Goal: Find specific page/section: Find specific page/section

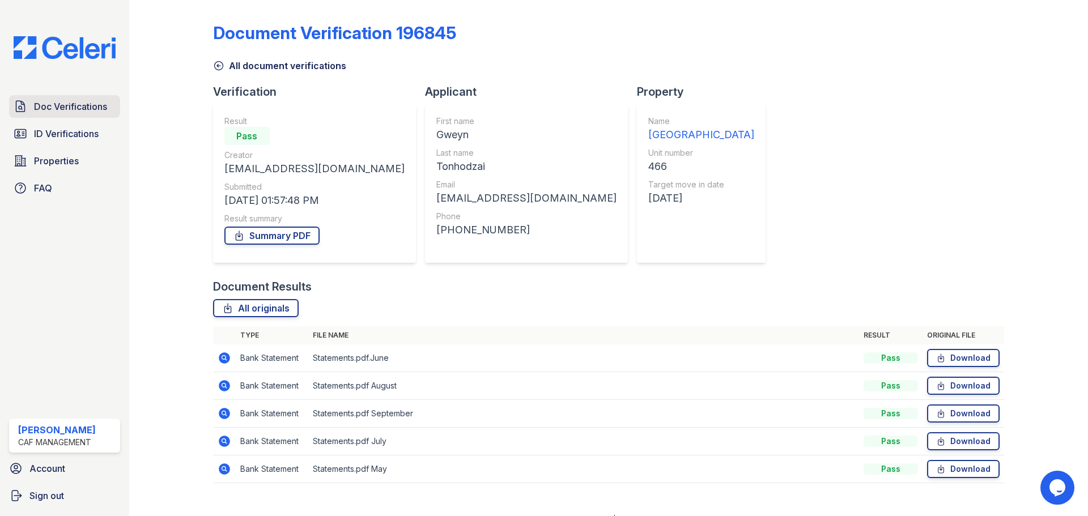
click at [70, 108] on span "Doc Verifications" at bounding box center [70, 107] width 73 height 14
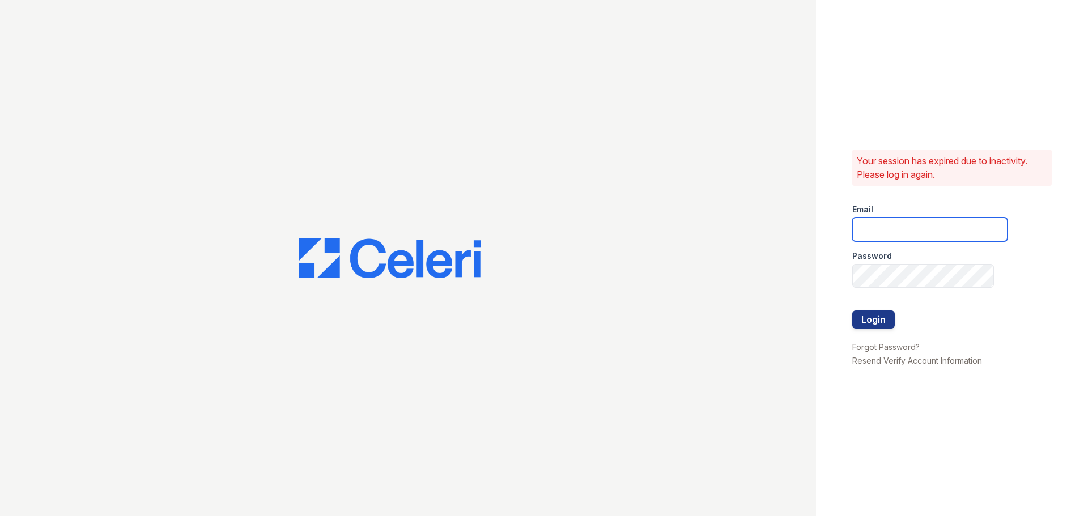
type input "[EMAIL_ADDRESS][DOMAIN_NAME]"
click at [867, 316] on button "Login" at bounding box center [873, 320] width 43 height 18
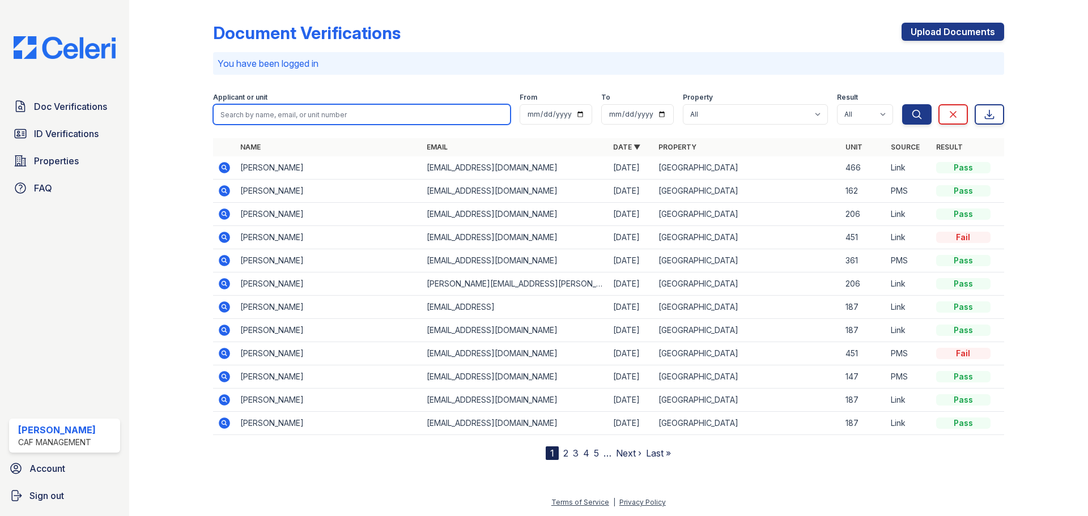
click at [317, 113] on input "search" at bounding box center [362, 114] width 298 height 20
drag, startPoint x: 317, startPoint y: 113, endPoint x: 267, endPoint y: 117, distance: 50.6
click at [267, 117] on input "search" at bounding box center [362, 114] width 298 height 20
paste input "August, Natasha"
type input "August, Natasha"
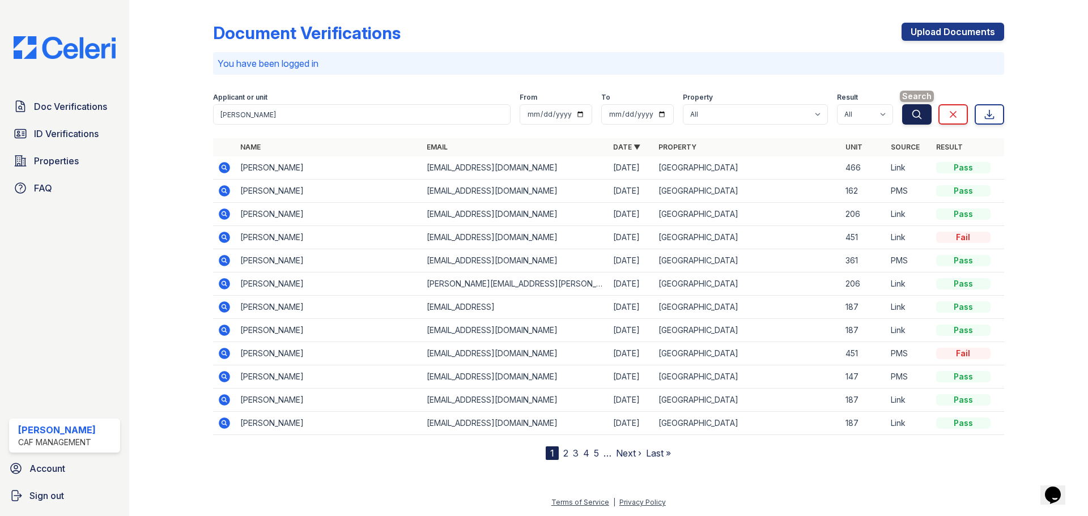
click at [919, 112] on icon "submit" at bounding box center [916, 114] width 11 height 11
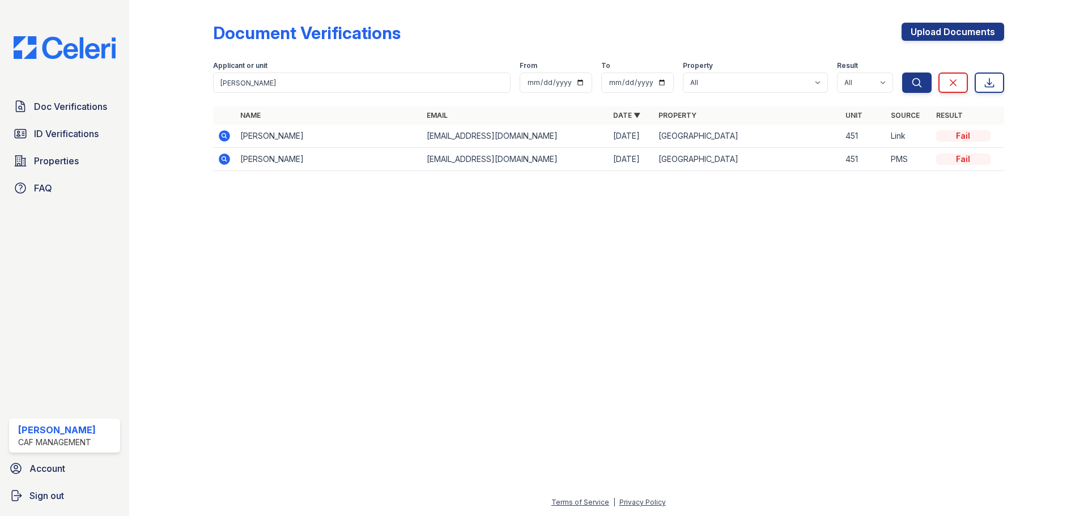
click at [223, 133] on icon at bounding box center [224, 135] width 11 height 11
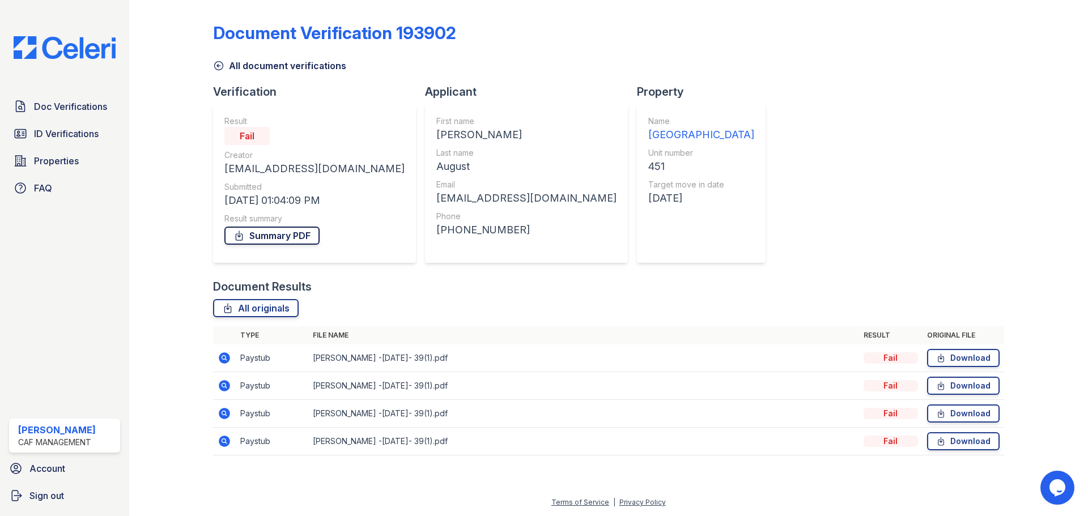
click at [292, 234] on link "Summary PDF" at bounding box center [271, 236] width 95 height 18
